Goal: Task Accomplishment & Management: Manage account settings

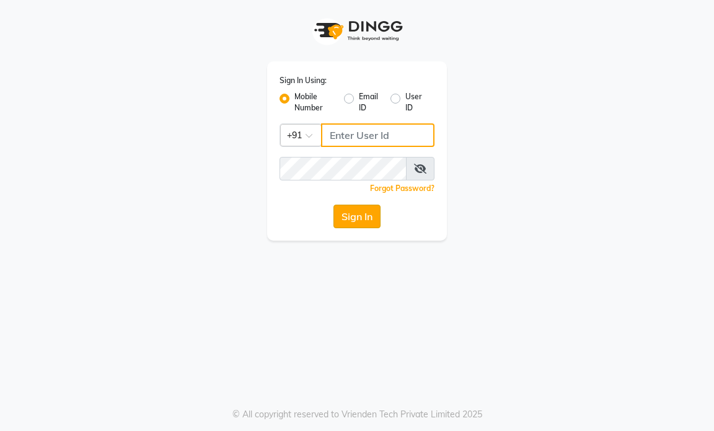
type input "9769153384"
click at [361, 221] on button "Sign In" at bounding box center [357, 217] width 47 height 24
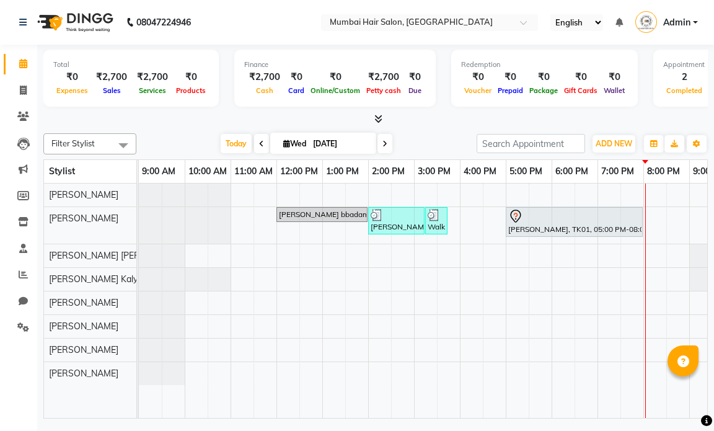
click at [345, 220] on link "[PERSON_NAME] bbadam, TK02, 12:00 PM-02:00 PM, Global Inoa - Long" at bounding box center [322, 214] width 91 height 15
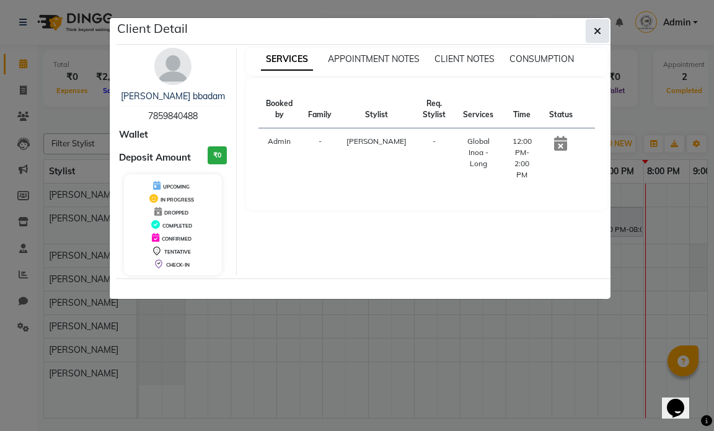
click at [590, 28] on button "button" at bounding box center [598, 31] width 24 height 24
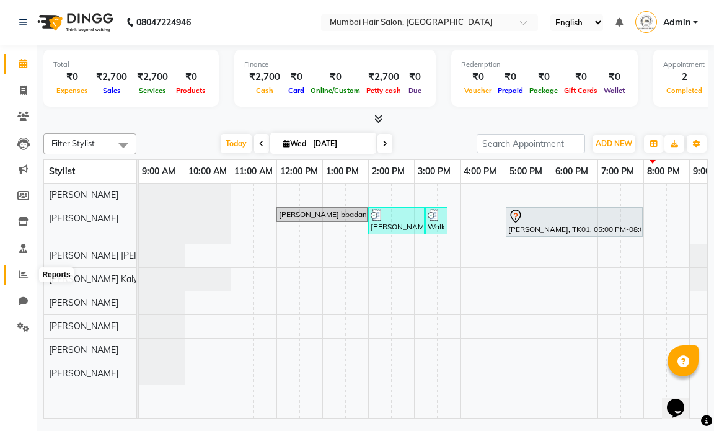
click at [24, 277] on icon at bounding box center [23, 274] width 9 height 9
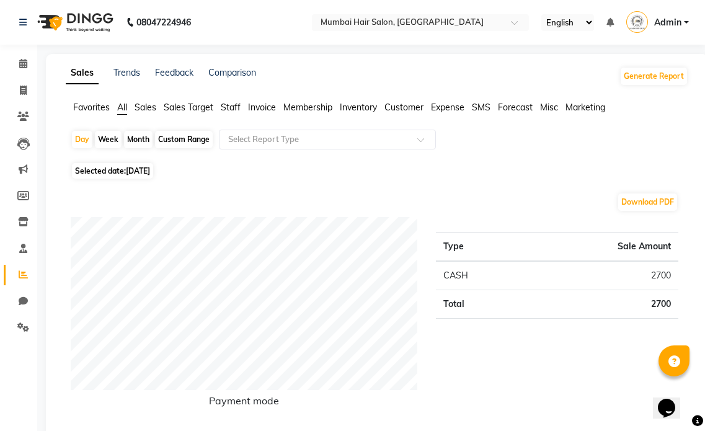
click at [130, 131] on div "Month" at bounding box center [138, 139] width 29 height 17
select select "9"
select select "2025"
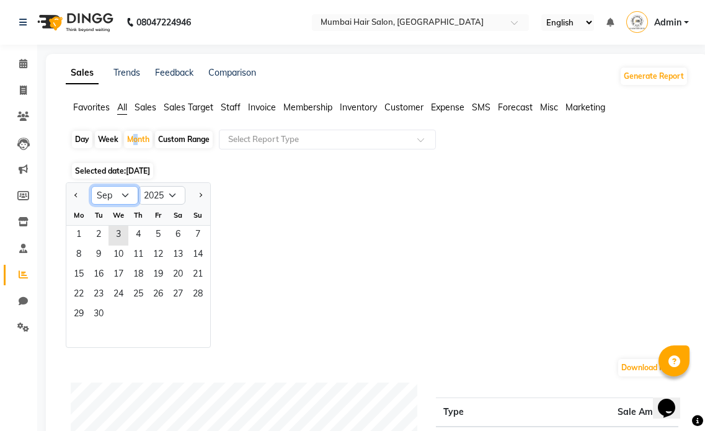
click at [106, 198] on select "Jan Feb Mar Apr May Jun [DATE] Aug Sep Oct Nov Dec" at bounding box center [114, 195] width 47 height 19
select select "8"
click at [91, 186] on select "Jan Feb Mar Apr May Jun [DATE] Aug Sep Oct Nov Dec" at bounding box center [114, 195] width 47 height 19
click at [152, 237] on span "1" at bounding box center [158, 236] width 20 height 20
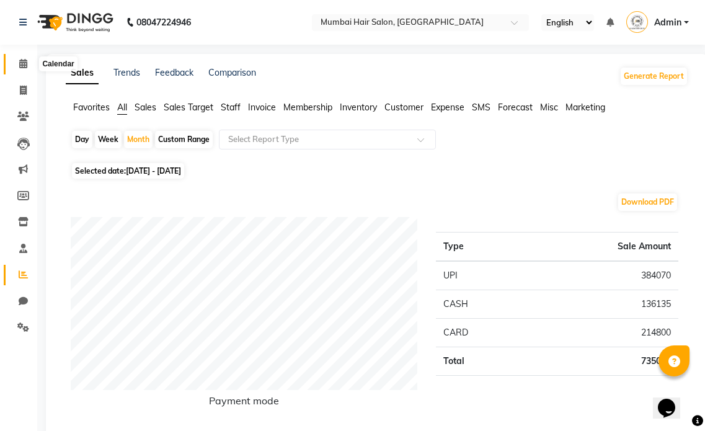
drag, startPoint x: 25, startPoint y: 57, endPoint x: 60, endPoint y: 65, distance: 35.0
click at [25, 57] on span at bounding box center [23, 64] width 22 height 14
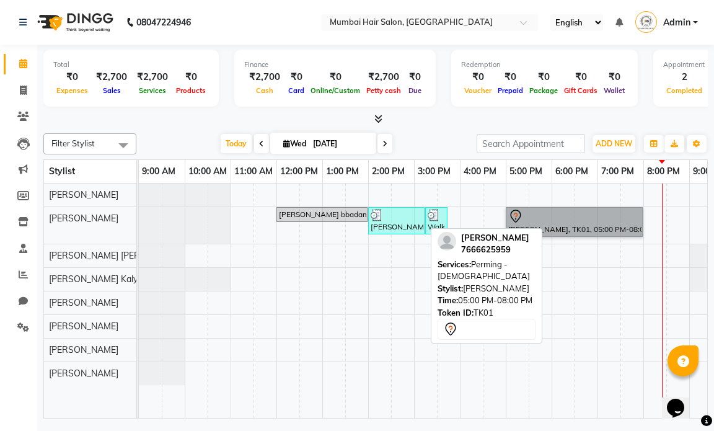
drag, startPoint x: 149, startPoint y: 53, endPoint x: 554, endPoint y: 228, distance: 441.1
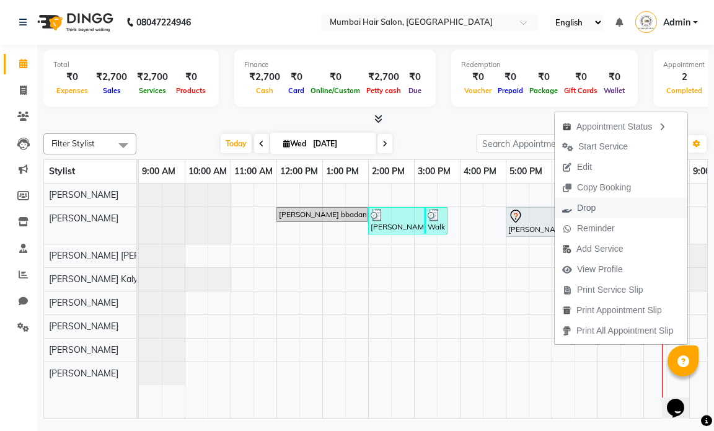
click at [586, 215] on span "Drop" at bounding box center [579, 208] width 48 height 20
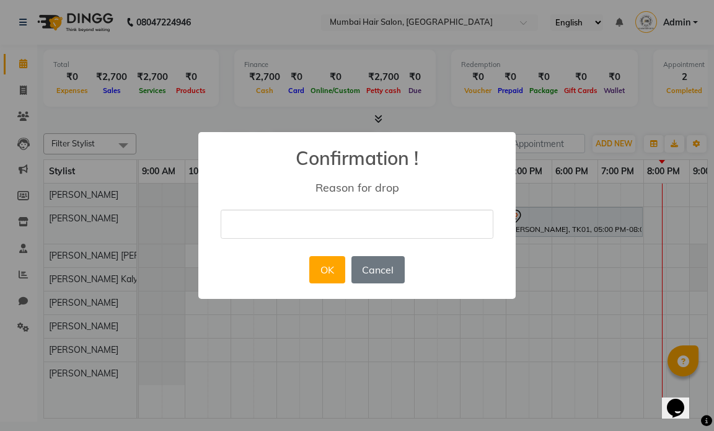
click at [321, 213] on input "text" at bounding box center [357, 224] width 273 height 29
type input "Personal"
click at [328, 267] on button "OK" at bounding box center [326, 269] width 35 height 27
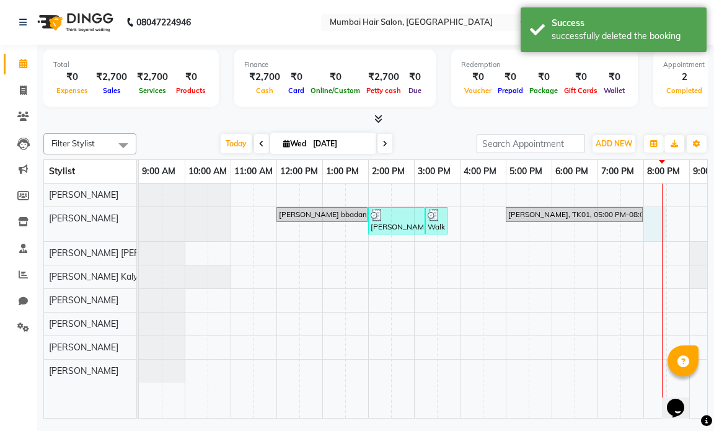
click at [647, 228] on div "[PERSON_NAME] bbadam, TK02, 12:00 PM-02:00 PM, Global Inoa - Long [PERSON_NAME]…" at bounding box center [460, 301] width 642 height 234
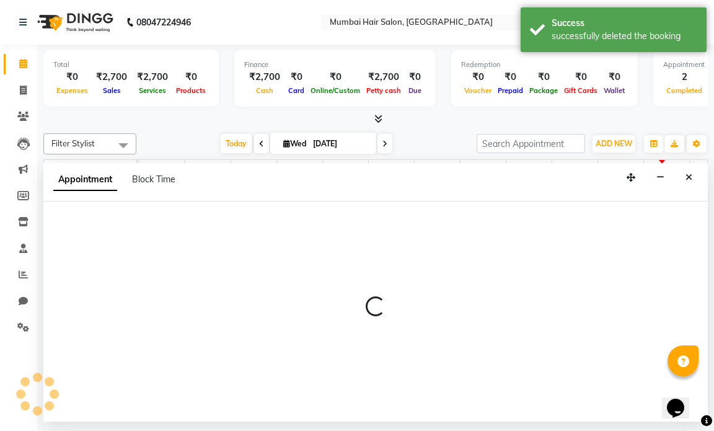
select select "66012"
select select "1200"
select select "tentative"
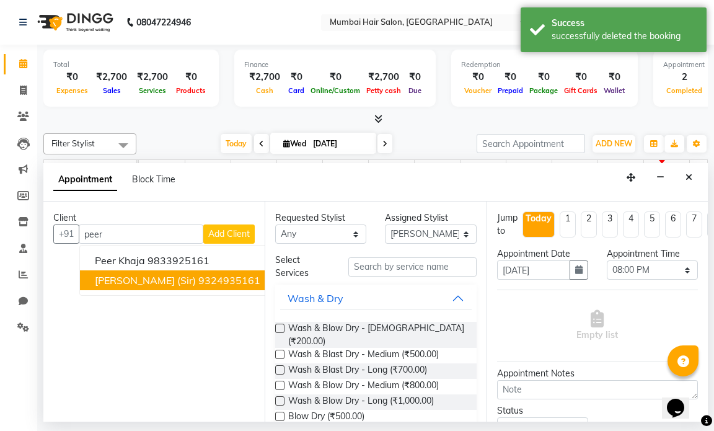
click at [154, 275] on span "[PERSON_NAME] (Sir)" at bounding box center [145, 280] width 101 height 12
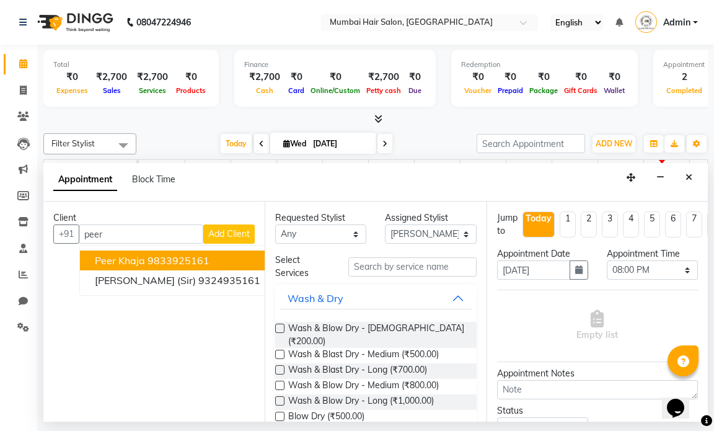
click at [162, 254] on ngb-highlight "9833925161" at bounding box center [179, 260] width 62 height 12
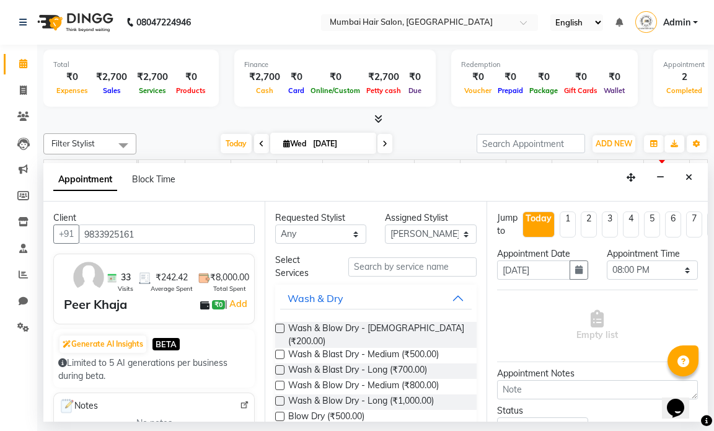
type input "9833925161"
click at [405, 260] on input "text" at bounding box center [413, 266] width 128 height 19
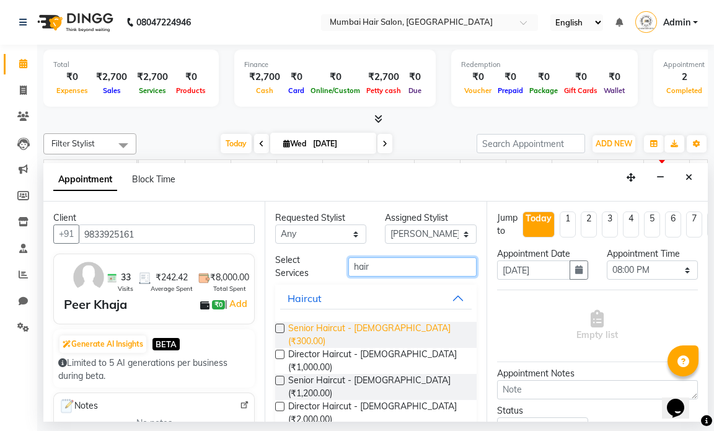
type input "hair"
click at [367, 331] on span "Senior Haircut - [DEMOGRAPHIC_DATA] (₹300.00)" at bounding box center [377, 335] width 178 height 26
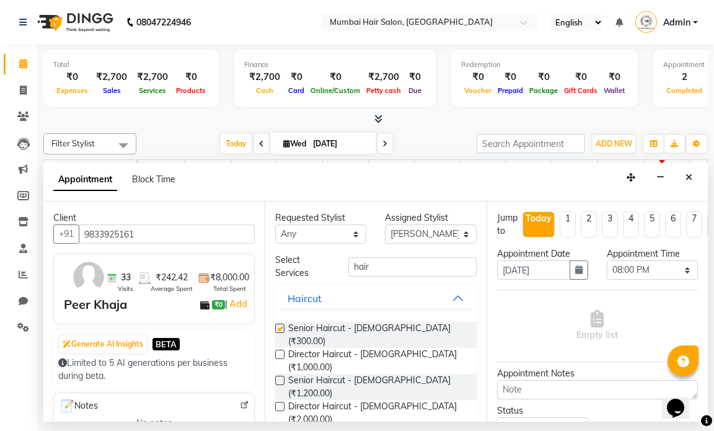
checkbox input "false"
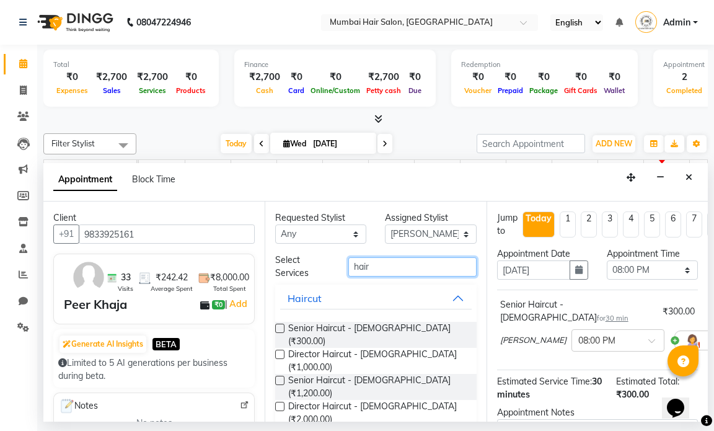
drag, startPoint x: 390, startPoint y: 270, endPoint x: 332, endPoint y: 266, distance: 58.5
click at [332, 266] on div "Select Services hair" at bounding box center [376, 267] width 220 height 26
click at [392, 232] on select "Select [PERSON_NAME] [PERSON_NAME] [PERSON_NAME] Mohd [PERSON_NAME] Kalyan [PER…" at bounding box center [430, 234] width 91 height 19
select select "90526"
click at [385, 225] on select "Select [PERSON_NAME] [PERSON_NAME] [PERSON_NAME] Mohd [PERSON_NAME] Kalyan [PER…" at bounding box center [430, 234] width 91 height 19
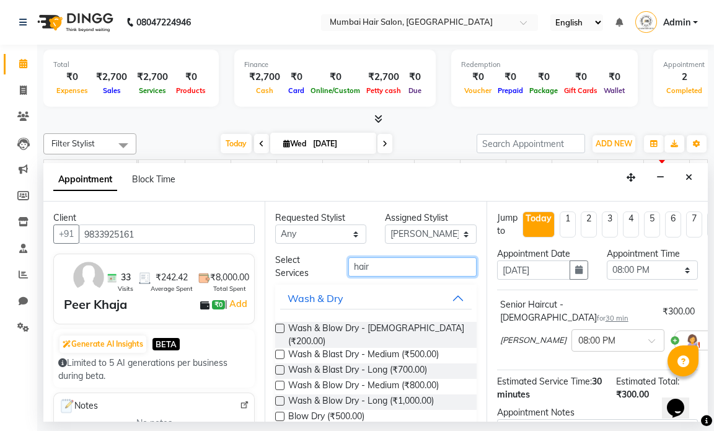
click at [396, 257] on input "hair" at bounding box center [413, 266] width 128 height 19
click at [390, 267] on input "hair" at bounding box center [413, 266] width 128 height 19
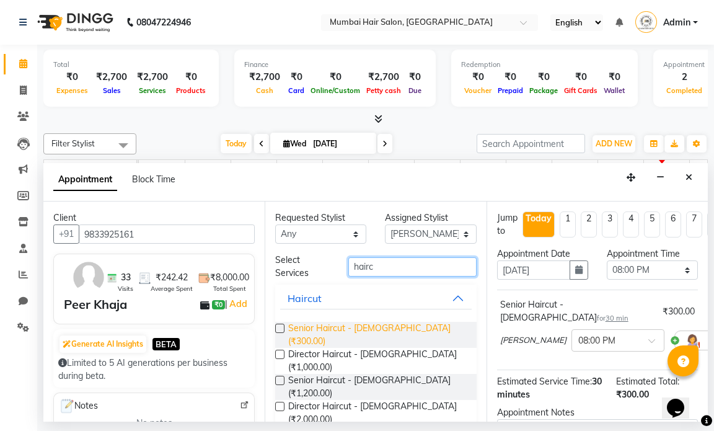
type input "hairc"
click at [388, 326] on span "Senior Haircut - [DEMOGRAPHIC_DATA] (₹300.00)" at bounding box center [377, 335] width 178 height 26
checkbox input "false"
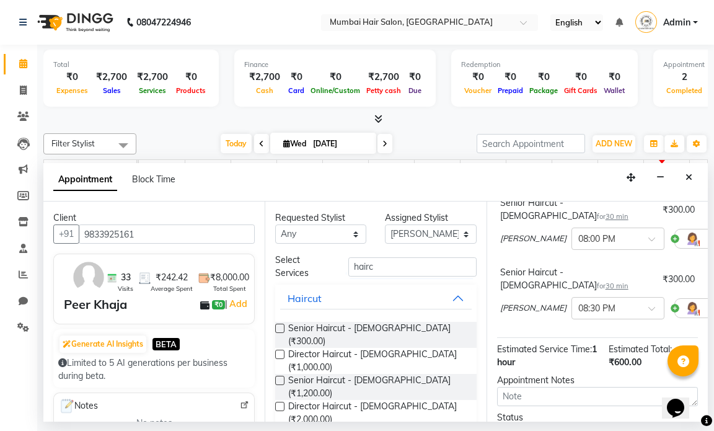
scroll to position [199, 0]
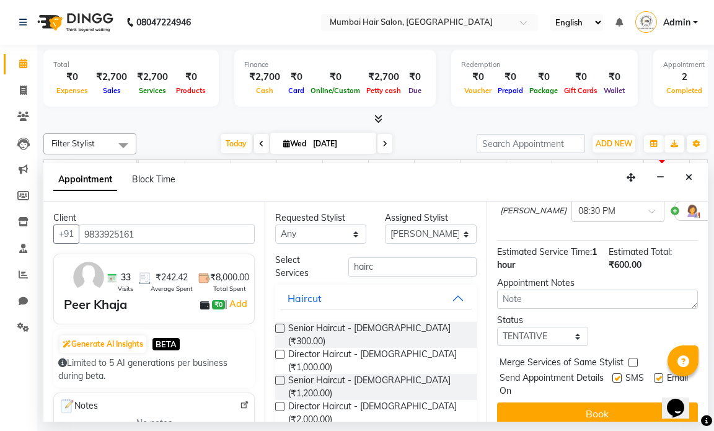
click at [654, 373] on label at bounding box center [658, 377] width 9 height 9
click at [654, 375] on input "checkbox" at bounding box center [658, 379] width 8 height 8
checkbox input "false"
click at [613, 373] on label at bounding box center [617, 377] width 9 height 9
click at [613, 375] on input "checkbox" at bounding box center [617, 379] width 8 height 8
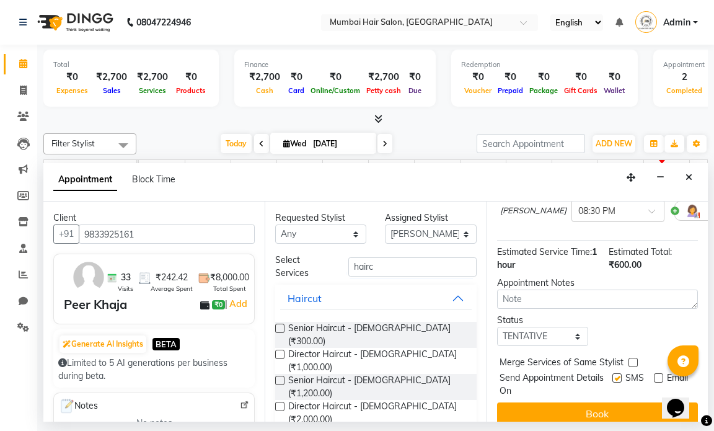
checkbox input "false"
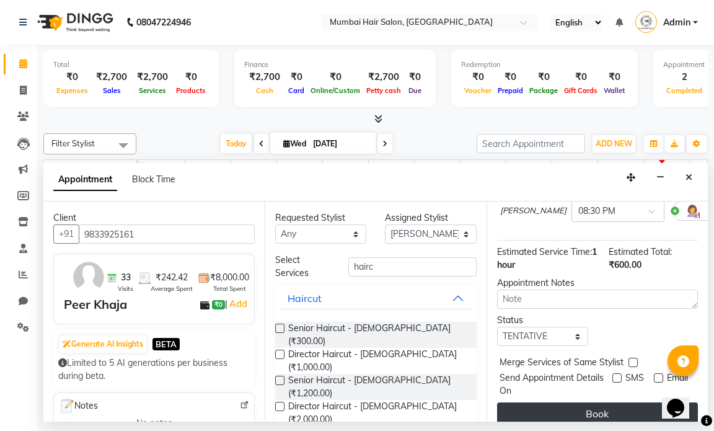
click at [607, 402] on button "Book" at bounding box center [597, 413] width 201 height 22
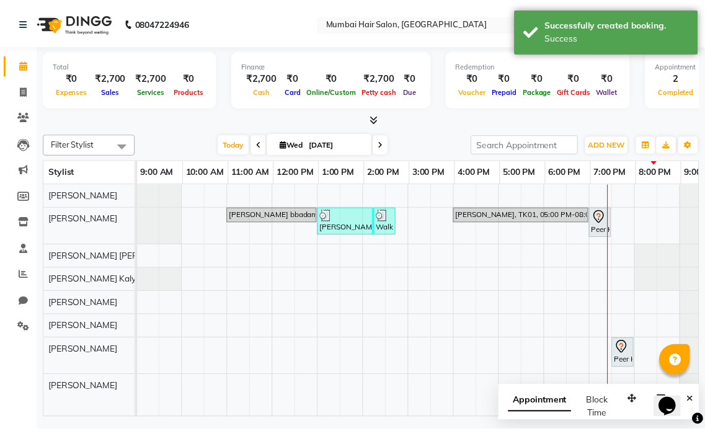
scroll to position [0, 74]
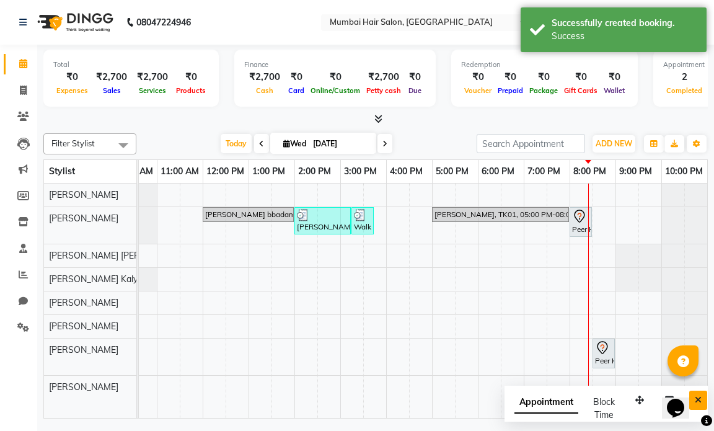
click at [703, 400] on button "Close" at bounding box center [699, 400] width 18 height 19
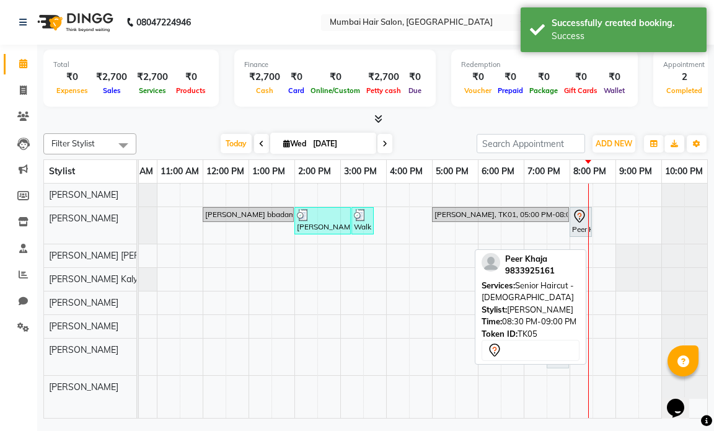
drag, startPoint x: 606, startPoint y: 352, endPoint x: 571, endPoint y: 352, distance: 35.3
click at [571, 352] on div "Filter Stylist Select All [PERSON_NAME] [PERSON_NAME] [PERSON_NAME] [PERSON_NAM…" at bounding box center [375, 273] width 665 height 290
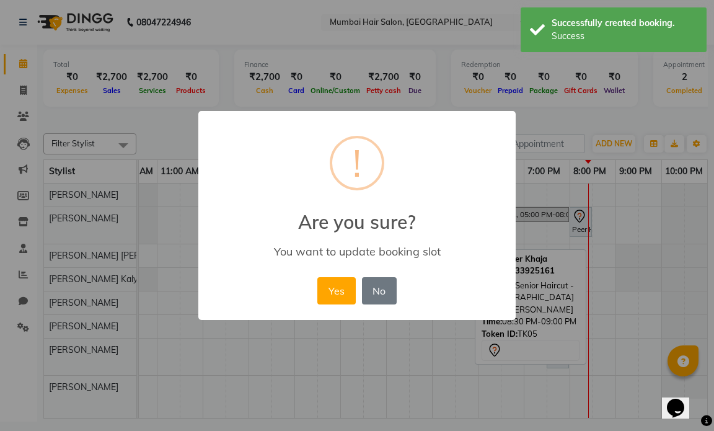
click at [401, 296] on div "× ! Are you sure? You want to update booking slot Yes No No" at bounding box center [357, 216] width 318 height 210
click at [382, 290] on button "No" at bounding box center [379, 290] width 35 height 27
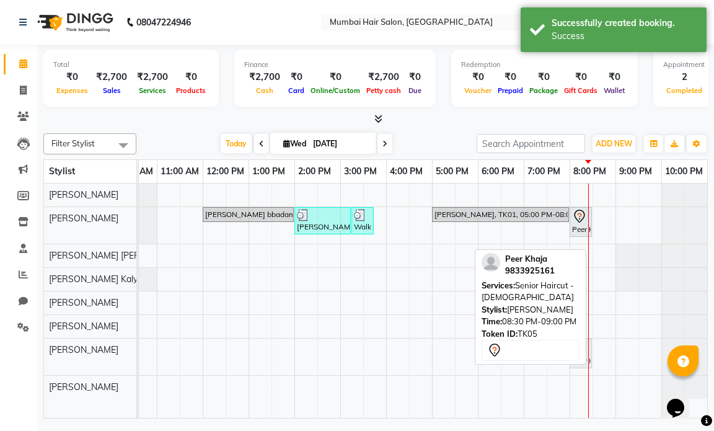
drag, startPoint x: 604, startPoint y: 355, endPoint x: 586, endPoint y: 358, distance: 18.3
click at [586, 358] on div "Filter Stylist Select All [PERSON_NAME] [PERSON_NAME] [PERSON_NAME] [PERSON_NAM…" at bounding box center [375, 273] width 665 height 290
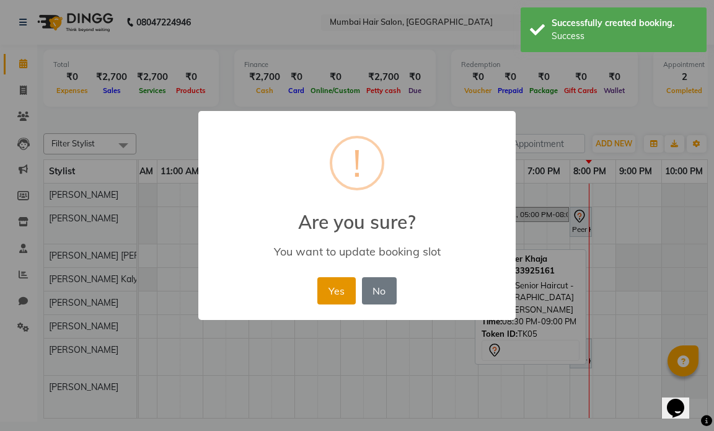
click at [337, 291] on button "Yes" at bounding box center [337, 290] width 38 height 27
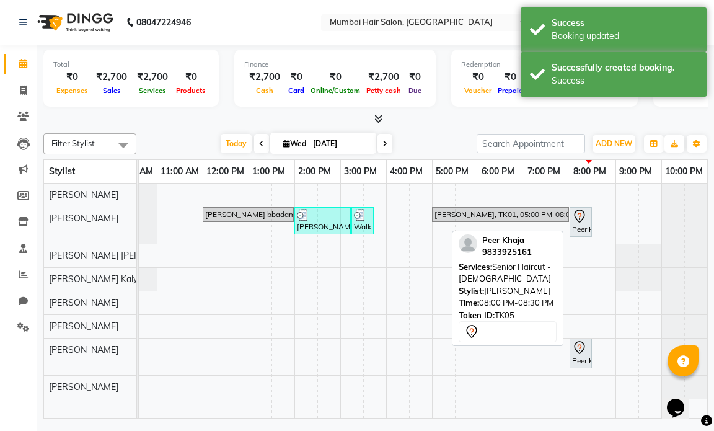
click at [593, 219] on div at bounding box center [591, 222] width 5 height 29
click at [582, 218] on icon at bounding box center [579, 216] width 15 height 15
select select "7"
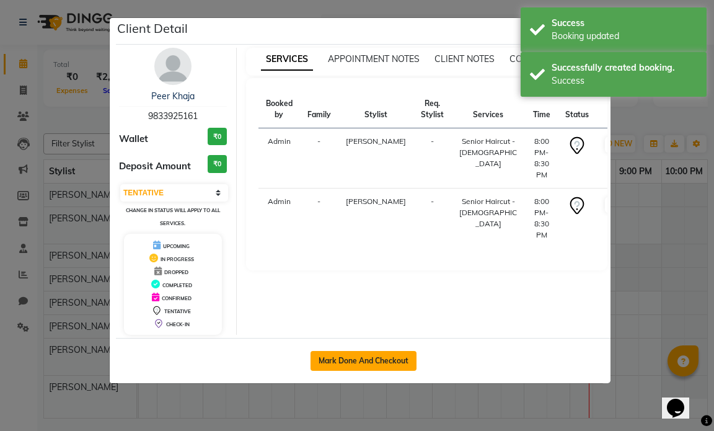
click at [356, 363] on button "Mark Done And Checkout" at bounding box center [364, 361] width 106 height 20
select select "service"
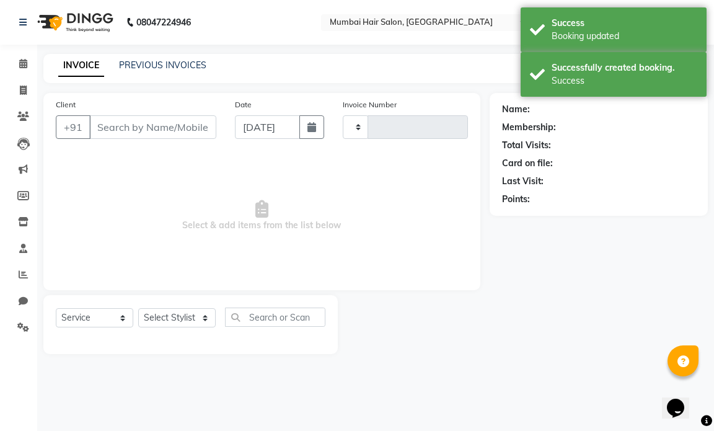
type input "1255"
select select "7487"
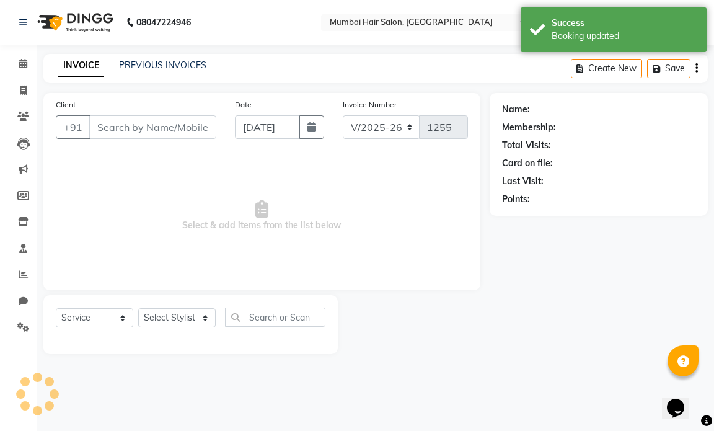
type input "9833925161"
select select "90526"
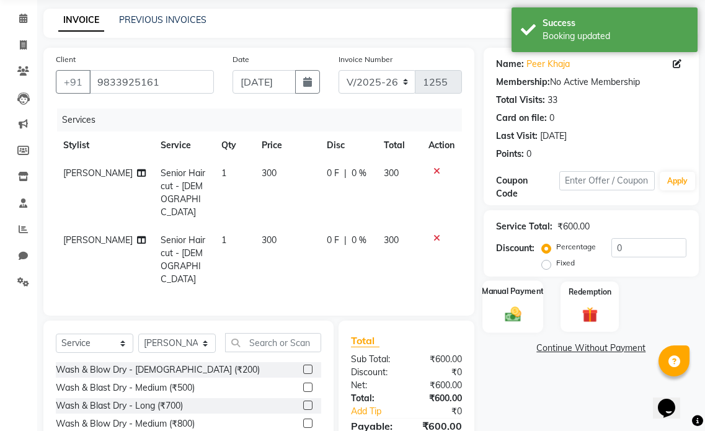
scroll to position [94, 0]
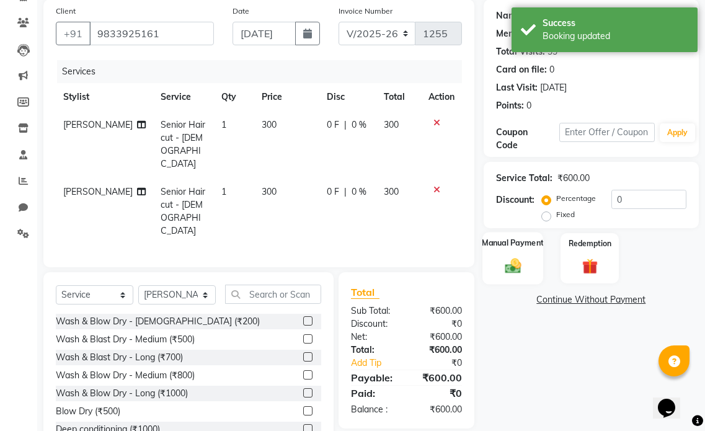
click at [510, 271] on img at bounding box center [513, 265] width 26 height 19
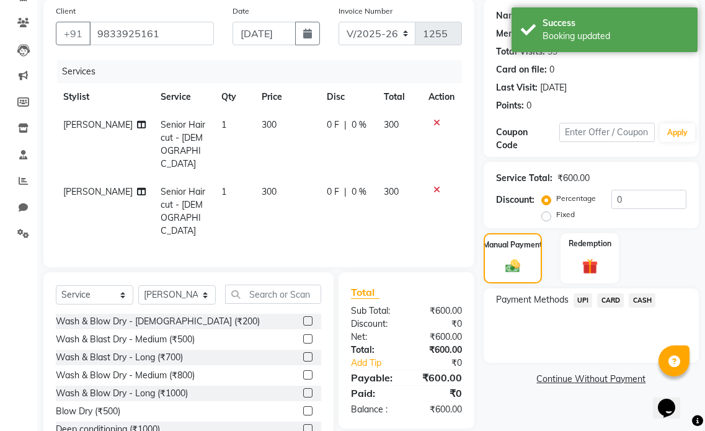
click at [638, 300] on span "CASH" at bounding box center [642, 300] width 27 height 14
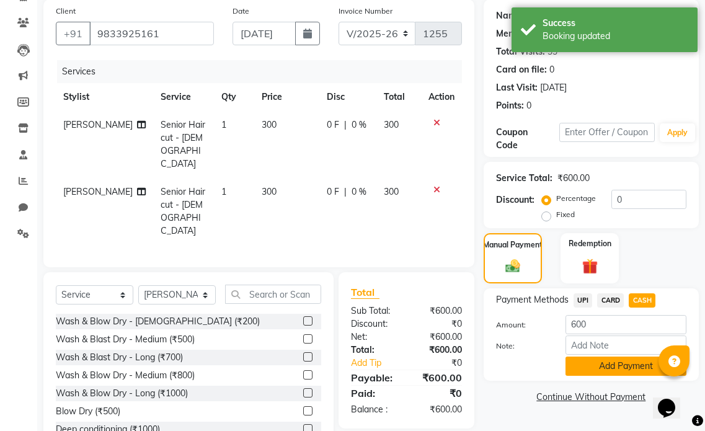
click at [600, 364] on button "Add Payment" at bounding box center [626, 366] width 121 height 19
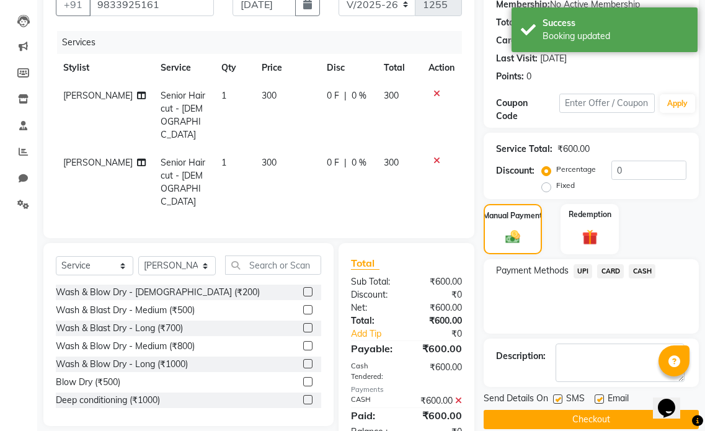
scroll to position [140, 0]
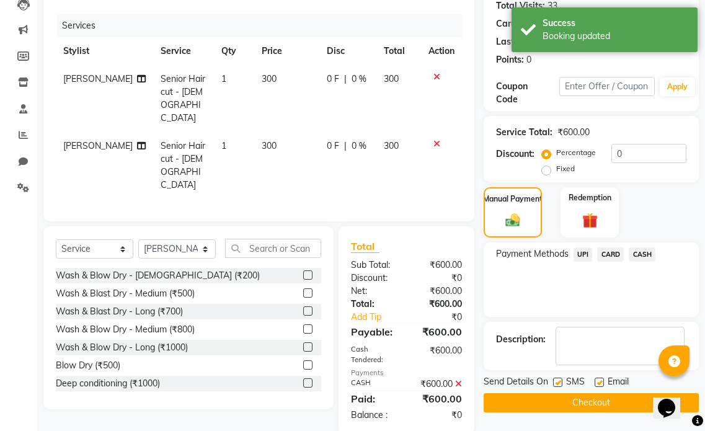
click at [603, 380] on label at bounding box center [599, 382] width 9 height 9
click at [603, 380] on input "checkbox" at bounding box center [599, 383] width 8 height 8
checkbox input "false"
click at [561, 381] on label at bounding box center [557, 382] width 9 height 9
click at [561, 381] on input "checkbox" at bounding box center [557, 383] width 8 height 8
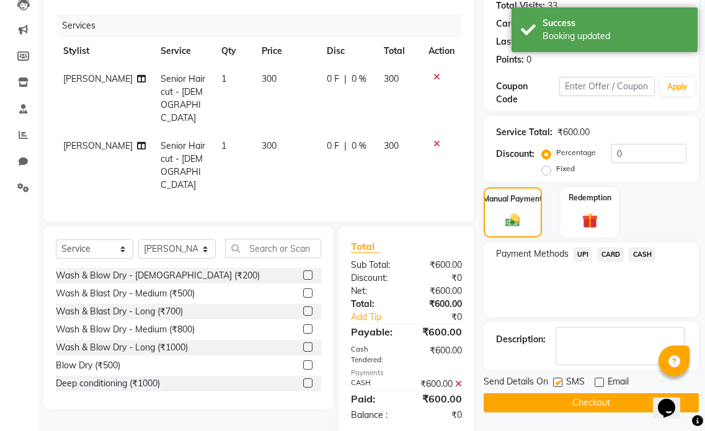
checkbox input "false"
click at [562, 396] on button "Checkout" at bounding box center [591, 402] width 215 height 19
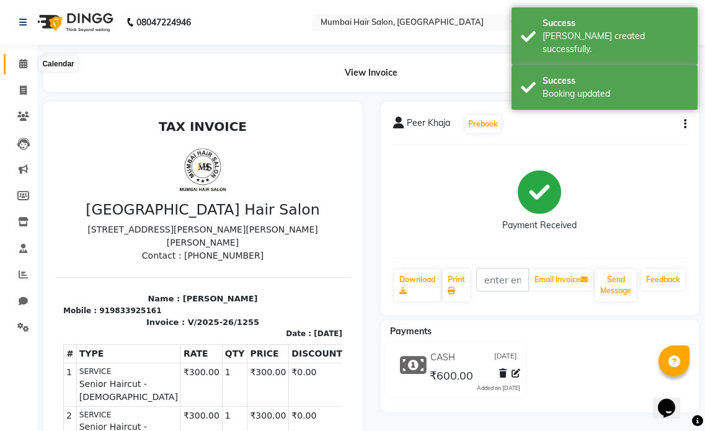
drag, startPoint x: 20, startPoint y: 66, endPoint x: 27, endPoint y: 67, distance: 6.9
click at [20, 66] on icon at bounding box center [23, 63] width 8 height 9
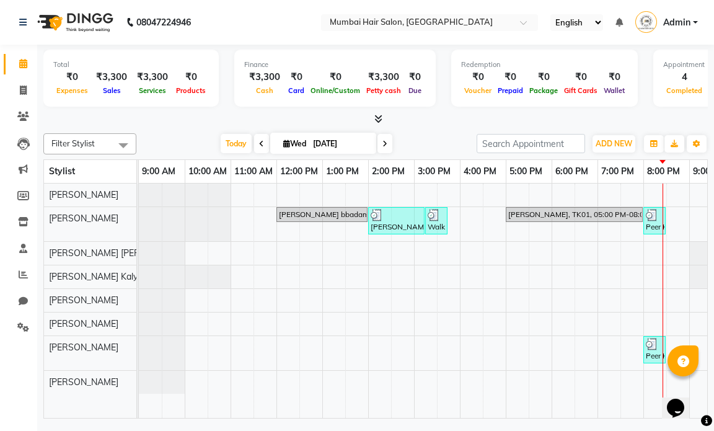
click at [519, 278] on div "[PERSON_NAME] bbadam, TK02, 12:00 PM-02:00 PM, Global Inoa - Long [PERSON_NAME]…" at bounding box center [460, 301] width 642 height 234
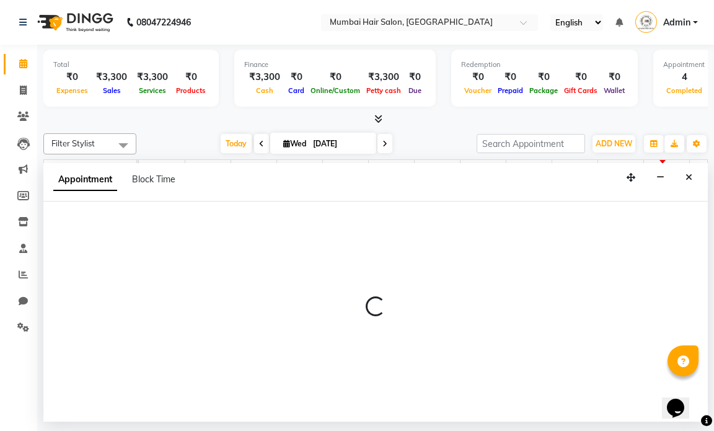
select select "66019"
select select "1020"
select select "tentative"
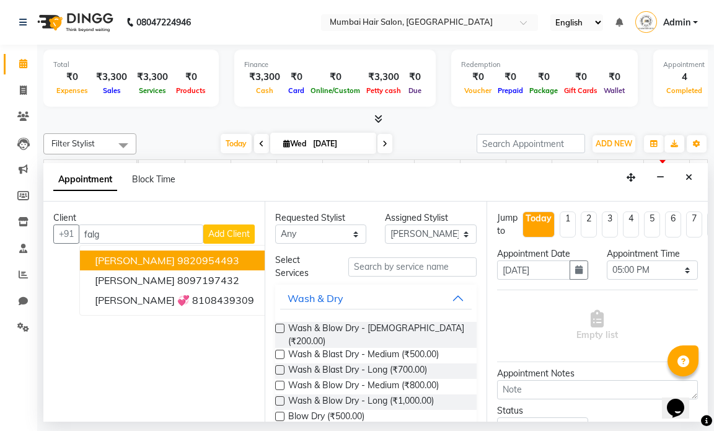
click at [156, 262] on span "[PERSON_NAME]" at bounding box center [135, 260] width 80 height 12
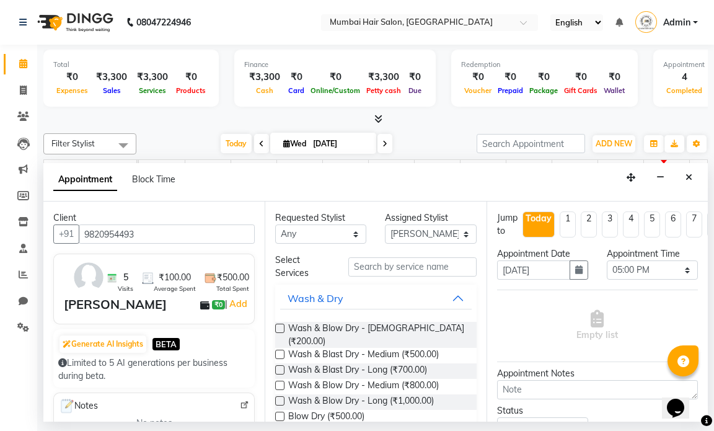
type input "9820954493"
click at [425, 270] on input "text" at bounding box center [413, 266] width 128 height 19
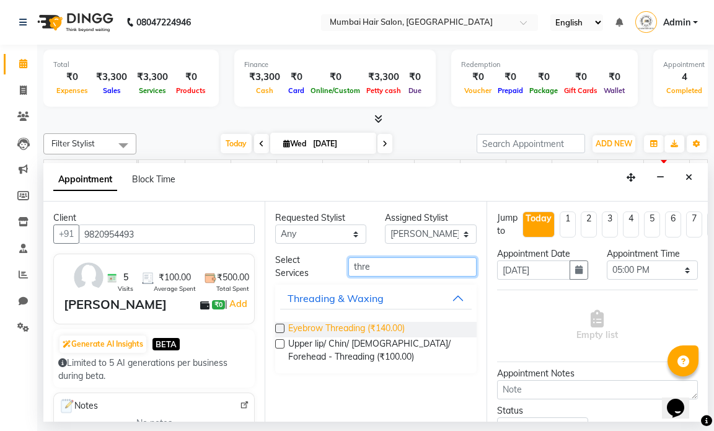
type input "thre"
click at [365, 326] on span "Eyebrow Threading (₹140.00)" at bounding box center [346, 330] width 117 height 16
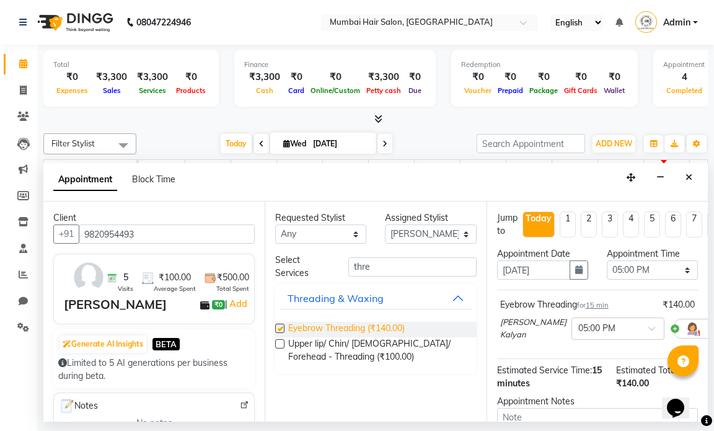
checkbox input "false"
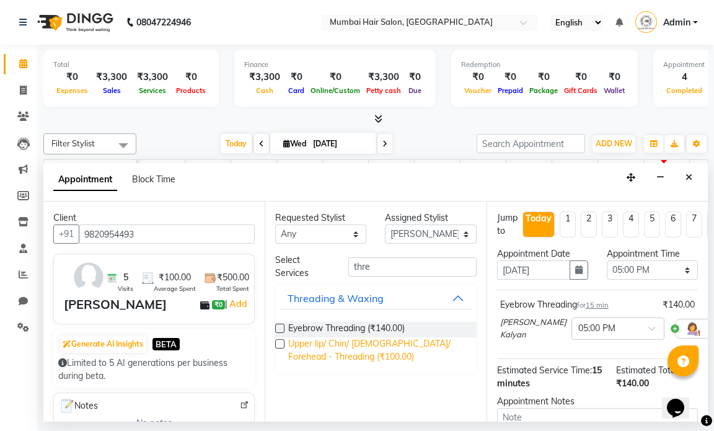
click at [352, 337] on span "Upper lip/ Chin/ [DEMOGRAPHIC_DATA]/ Forehead - Threading (₹100.00)" at bounding box center [377, 350] width 178 height 26
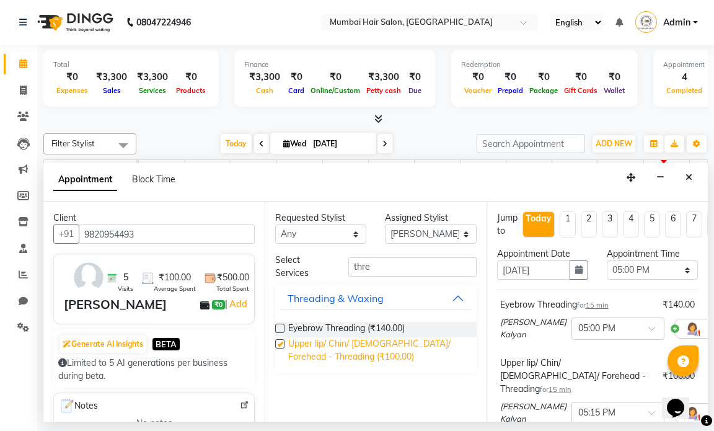
checkbox input "false"
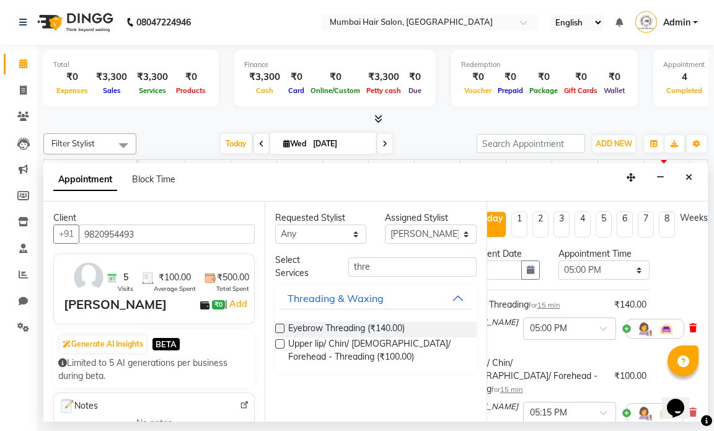
click at [690, 327] on icon at bounding box center [693, 328] width 7 height 9
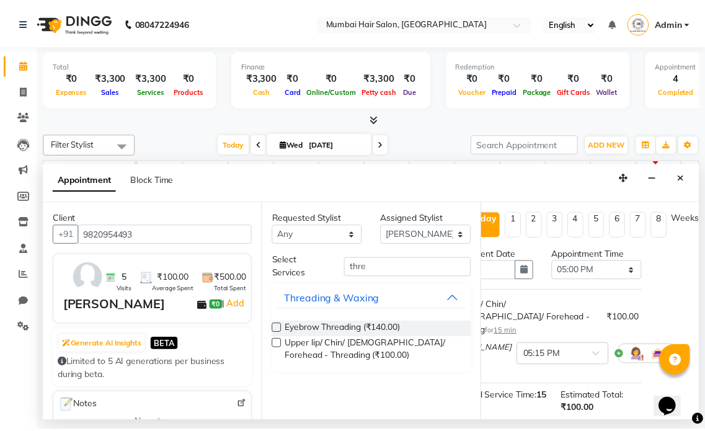
scroll to position [154, 58]
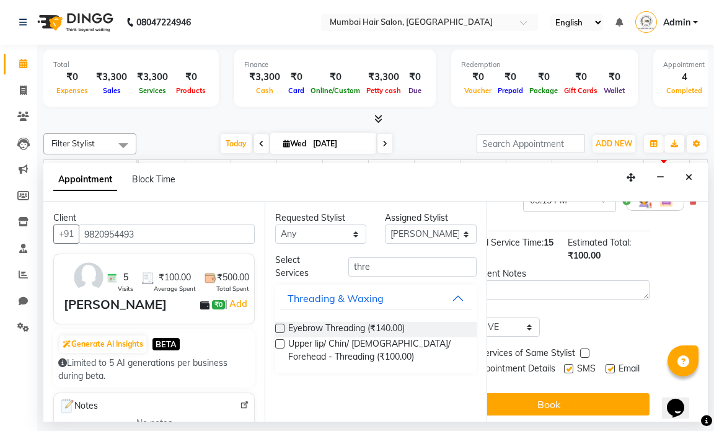
click at [606, 364] on label at bounding box center [610, 368] width 9 height 9
click at [606, 366] on input "checkbox" at bounding box center [610, 370] width 8 height 8
checkbox input "false"
click at [564, 364] on label at bounding box center [568, 368] width 9 height 9
click at [564, 366] on input "checkbox" at bounding box center [568, 370] width 8 height 8
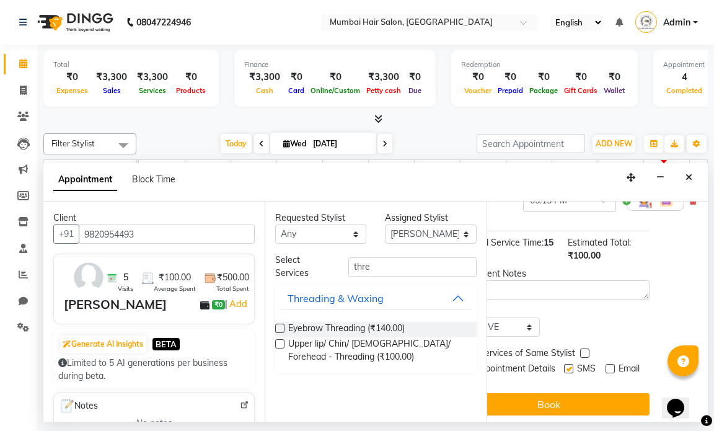
checkbox input "false"
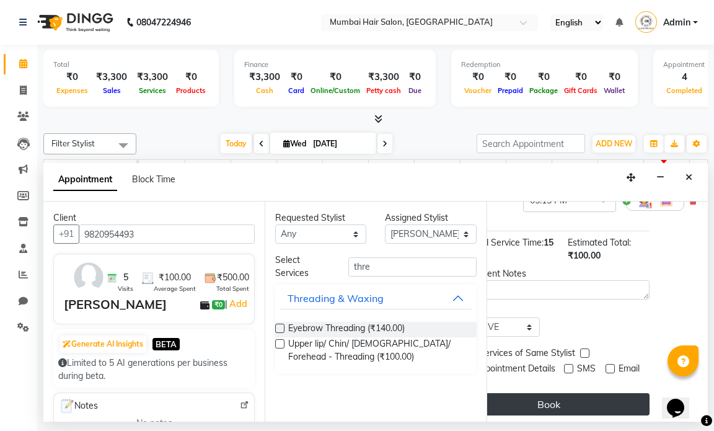
click at [550, 393] on button "Book" at bounding box center [549, 404] width 201 height 22
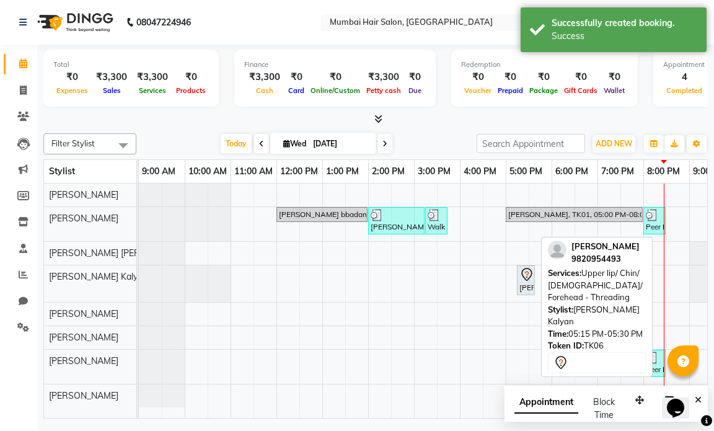
click at [524, 279] on icon at bounding box center [527, 274] width 15 height 15
select select "7"
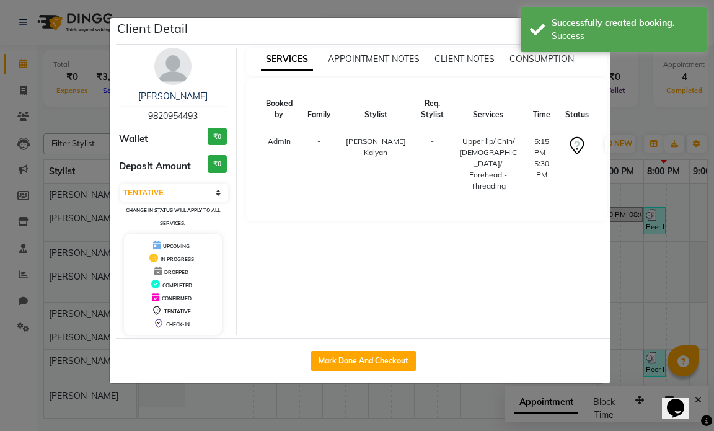
click at [400, 354] on button "Mark Done And Checkout" at bounding box center [364, 361] width 106 height 20
select select "service"
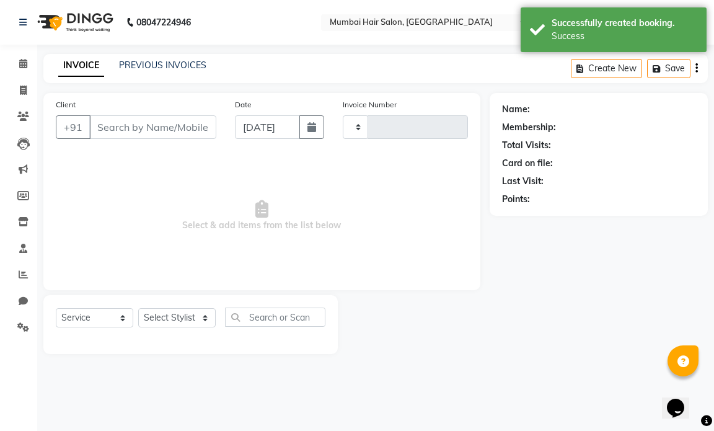
type input "1256"
select select "7487"
type input "9820954493"
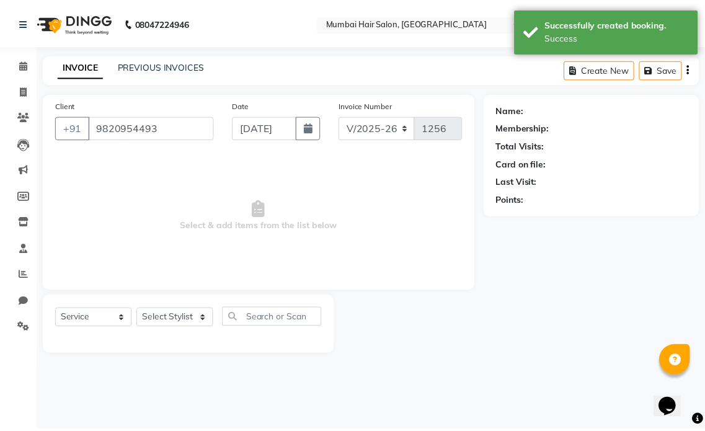
select select "66019"
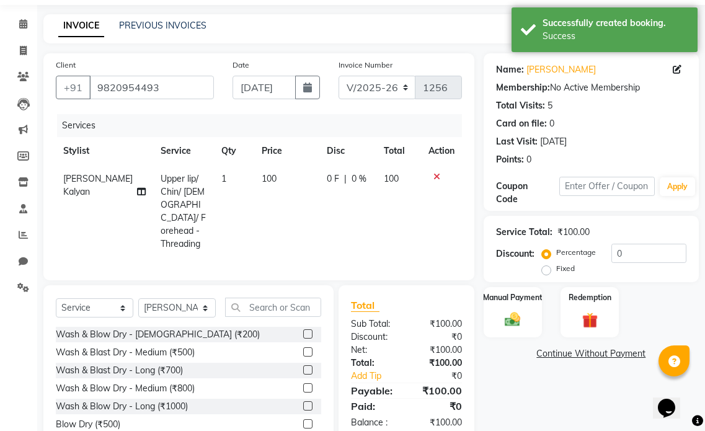
scroll to position [79, 0]
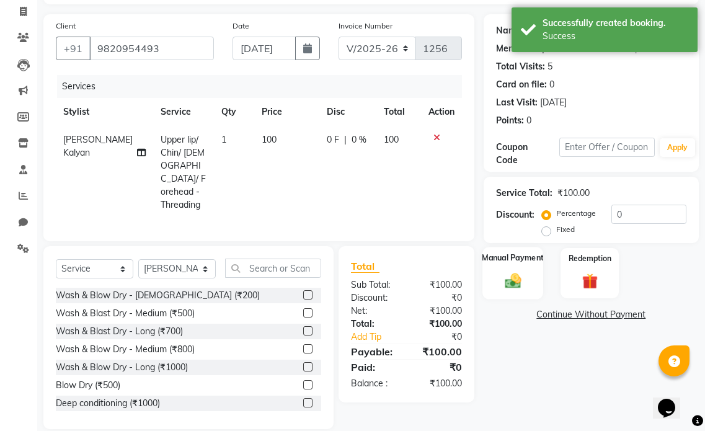
click at [520, 274] on img at bounding box center [513, 280] width 26 height 19
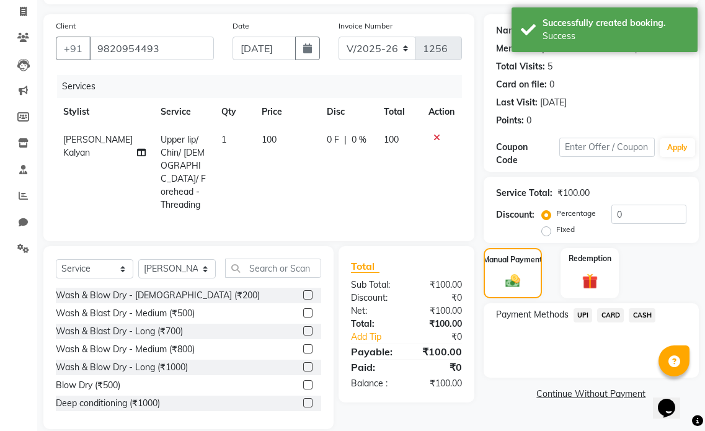
click at [584, 314] on span "UPI" at bounding box center [583, 315] width 19 height 14
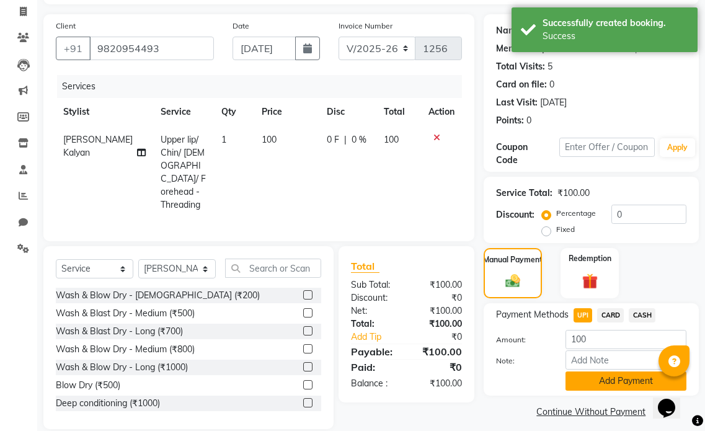
click at [589, 379] on button "Add Payment" at bounding box center [626, 380] width 121 height 19
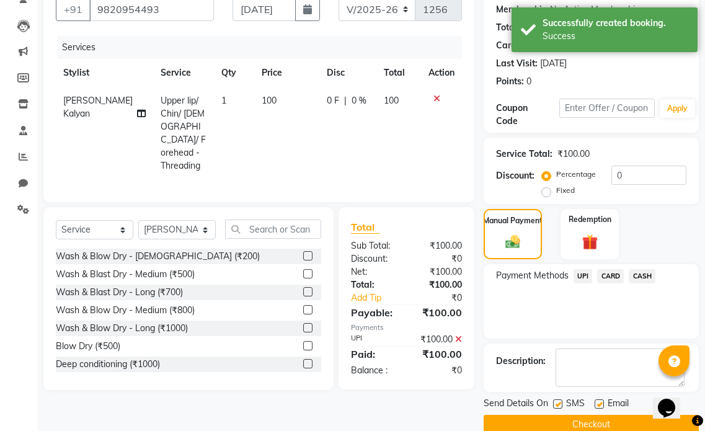
scroll to position [140, 0]
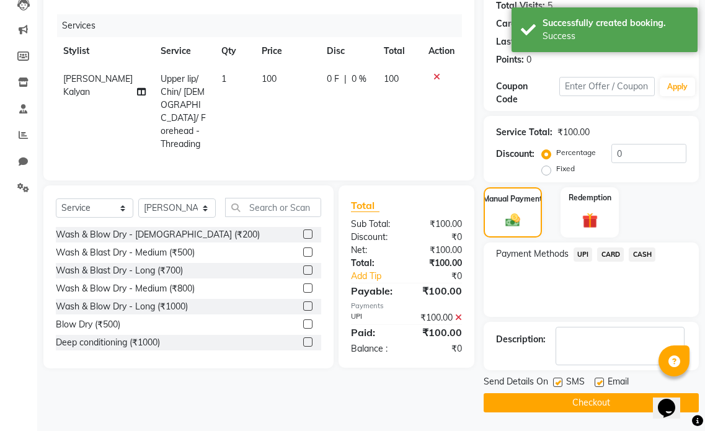
click at [595, 379] on label at bounding box center [599, 382] width 9 height 9
click at [595, 379] on input "checkbox" at bounding box center [599, 383] width 8 height 8
checkbox input "false"
click at [559, 383] on label at bounding box center [557, 382] width 9 height 9
click at [559, 383] on input "checkbox" at bounding box center [557, 383] width 8 height 8
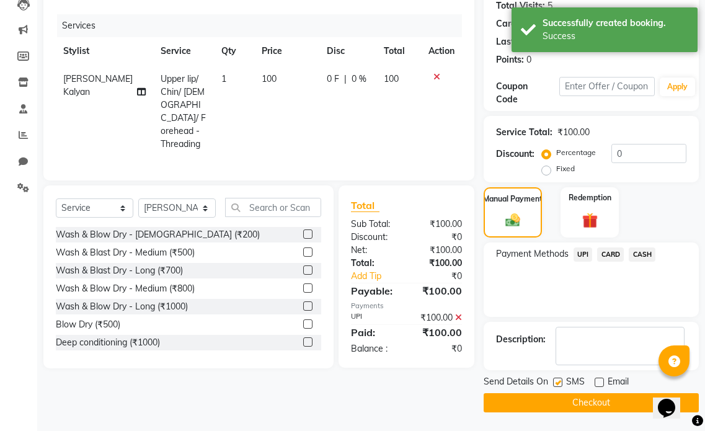
checkbox input "false"
click at [564, 404] on button "Checkout" at bounding box center [591, 402] width 215 height 19
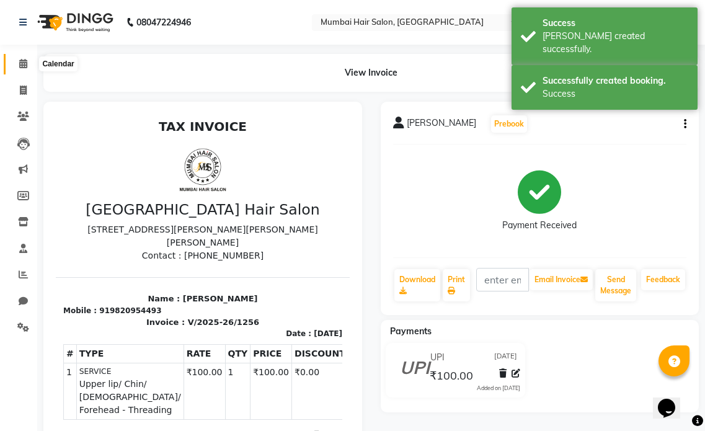
click at [24, 63] on icon at bounding box center [23, 63] width 8 height 9
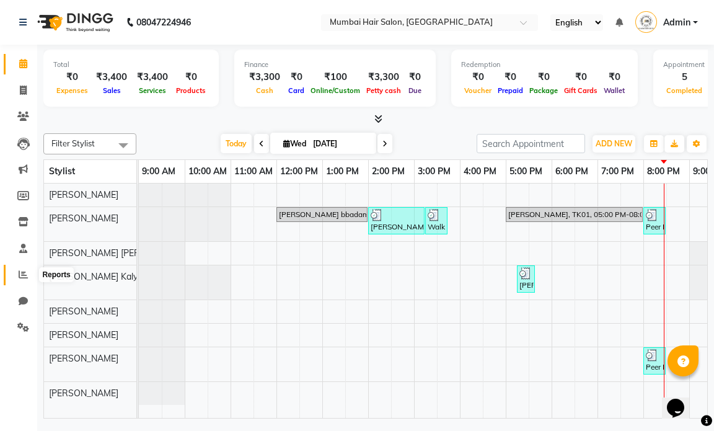
click at [24, 275] on icon at bounding box center [23, 274] width 9 height 9
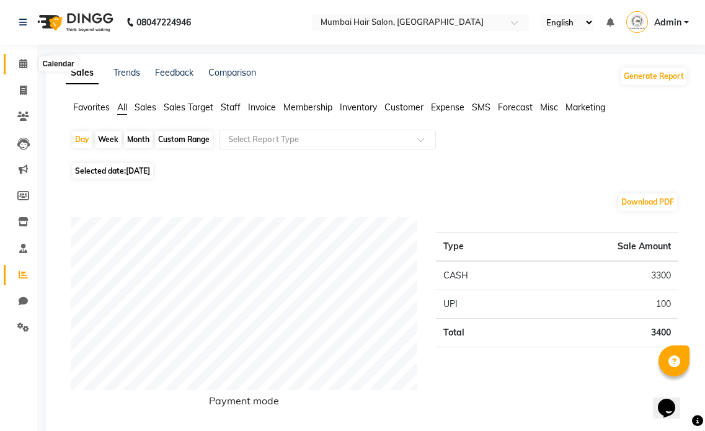
click at [29, 68] on span at bounding box center [23, 64] width 22 height 14
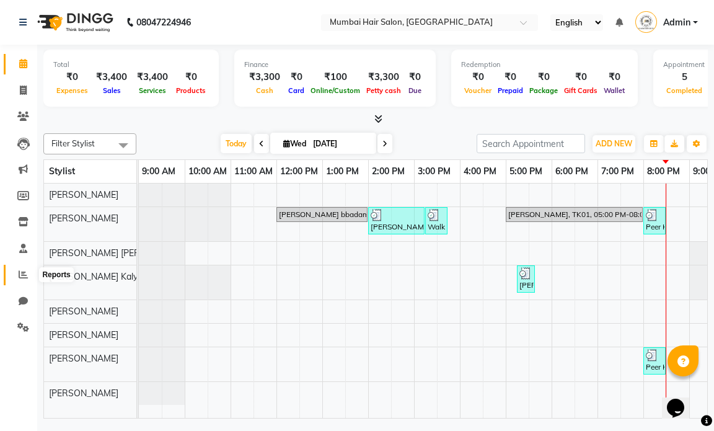
click at [27, 274] on icon at bounding box center [23, 274] width 9 height 9
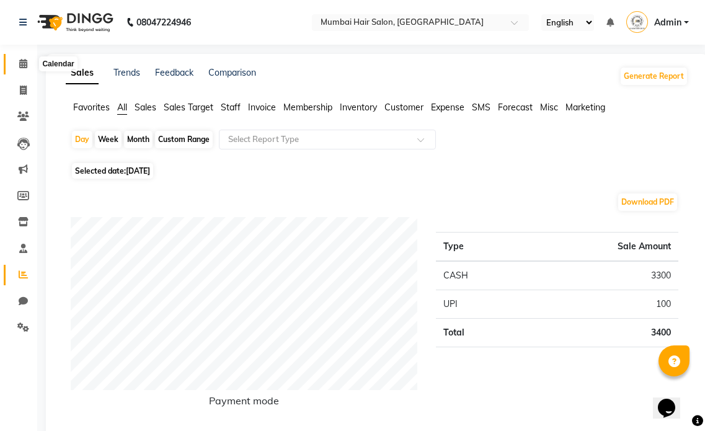
click at [28, 66] on span at bounding box center [23, 64] width 22 height 14
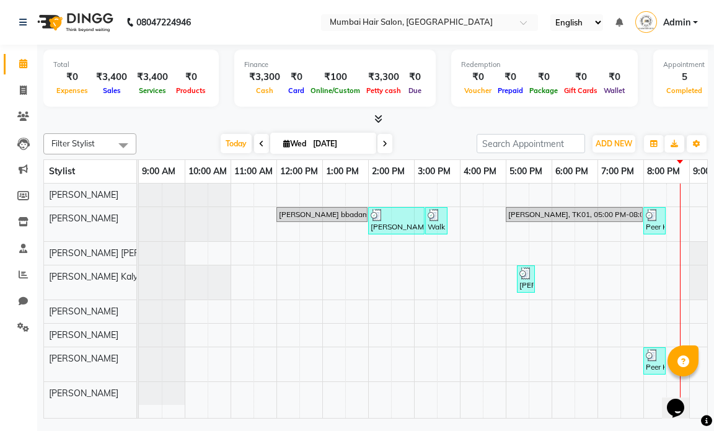
click at [327, 142] on input "[DATE]" at bounding box center [340, 144] width 62 height 19
select select "9"
select select "2025"
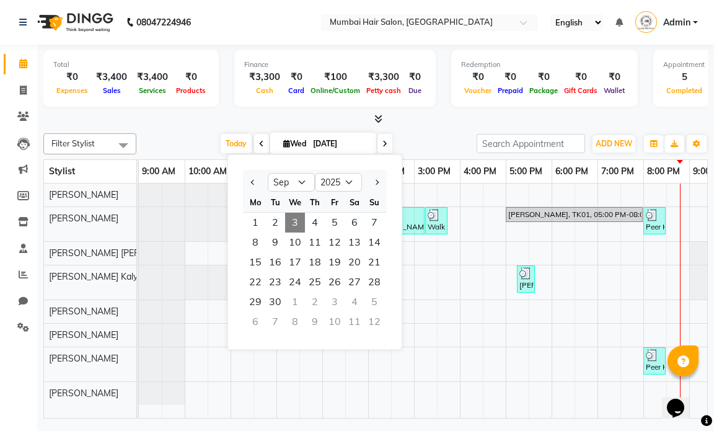
click at [289, 221] on span "3" at bounding box center [295, 223] width 20 height 20
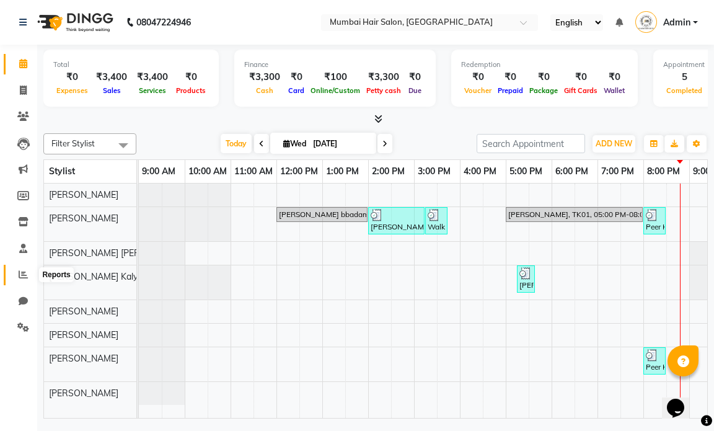
click at [20, 279] on span at bounding box center [23, 275] width 22 height 14
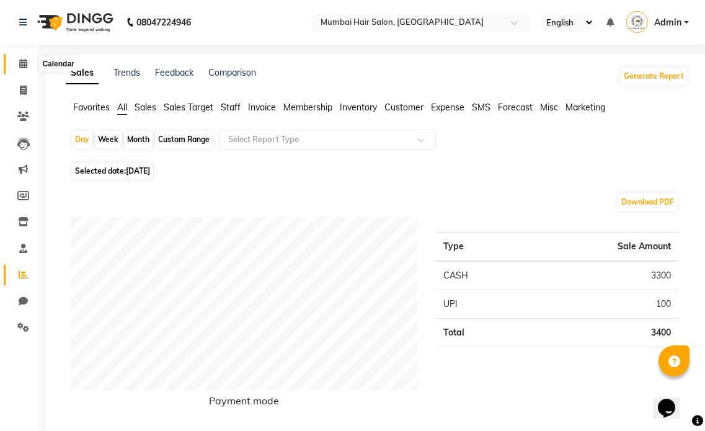
click at [18, 60] on span at bounding box center [23, 64] width 22 height 14
